Goal: Information Seeking & Learning: Learn about a topic

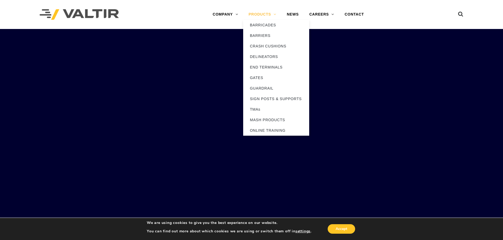
click at [262, 14] on link "PRODUCTS" at bounding box center [262, 14] width 38 height 11
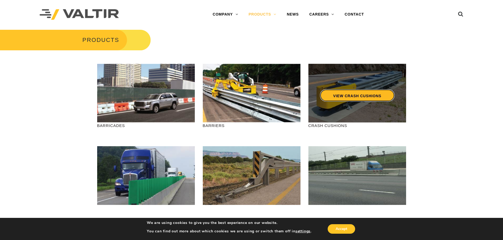
click at [349, 96] on link "VIEW CRASH CUSHIONS" at bounding box center [357, 95] width 74 height 12
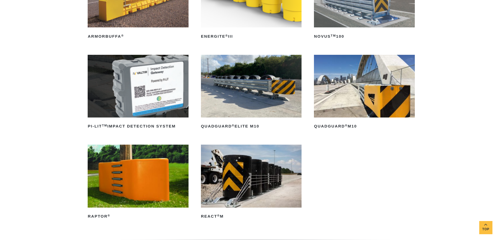
scroll to position [132, 0]
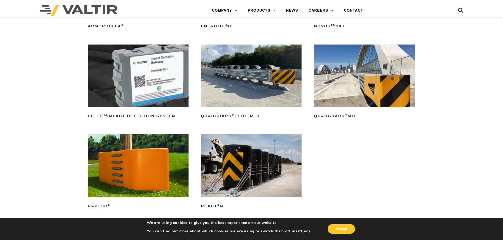
click at [251, 89] on img at bounding box center [251, 76] width 101 height 63
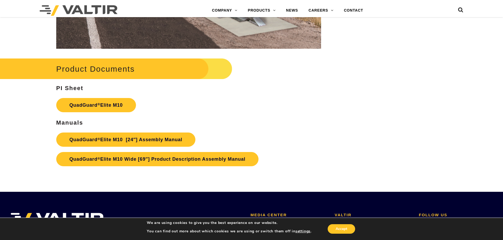
scroll to position [2772, 0]
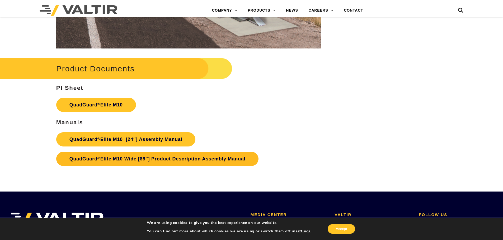
click at [155, 158] on link "QuadGuard ® Elite M10 Wide [69″] Product Description Assembly Manual" at bounding box center [157, 159] width 202 height 14
